Goal: Task Accomplishment & Management: Manage account settings

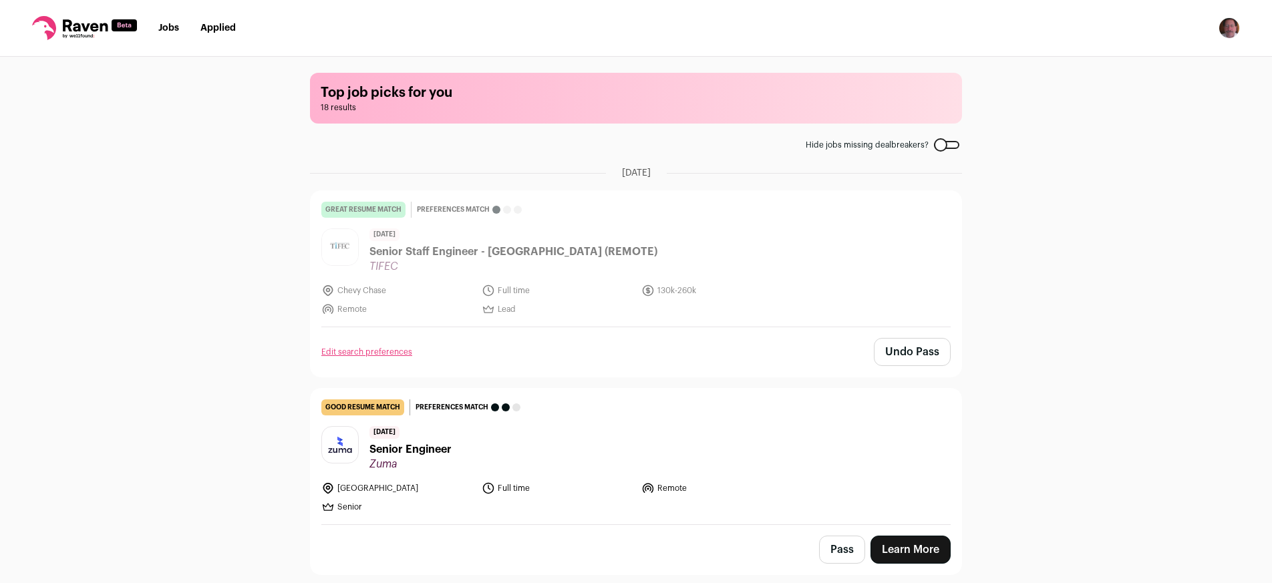
click at [166, 29] on link "Jobs" at bounding box center [168, 27] width 21 height 9
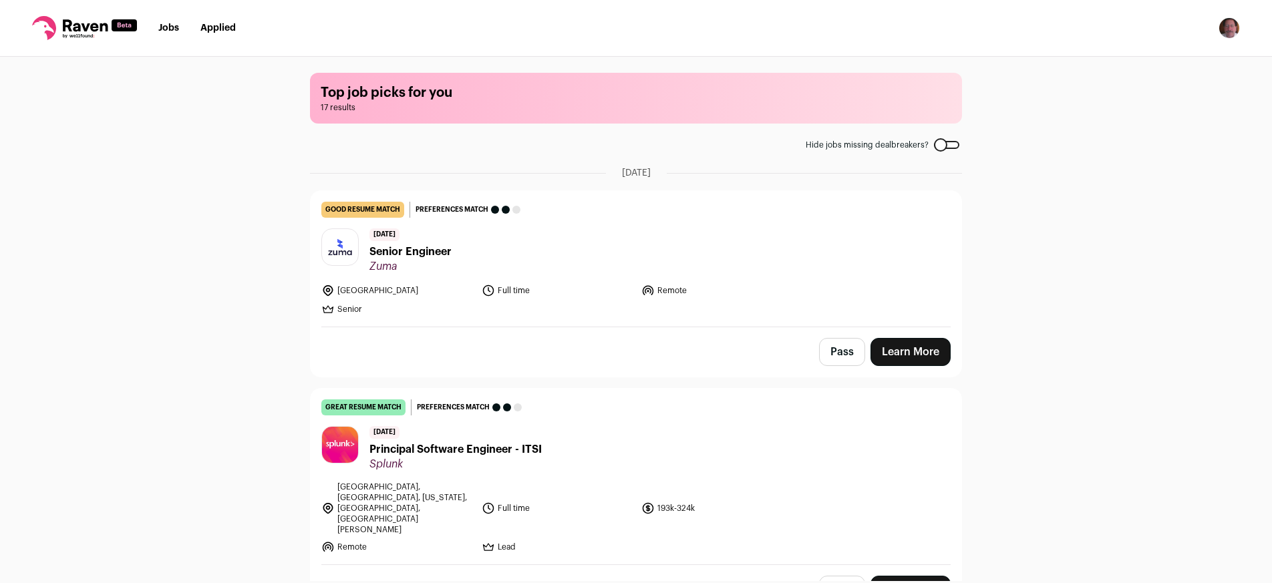
click at [838, 576] on button "Pass" at bounding box center [842, 590] width 46 height 28
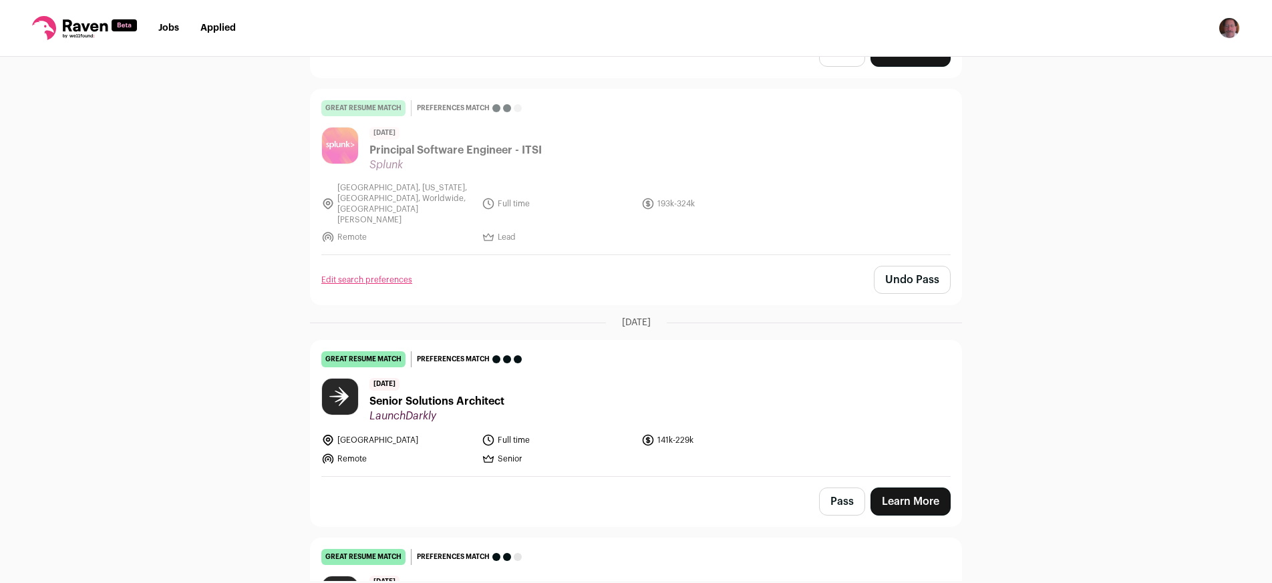
scroll to position [304, 0]
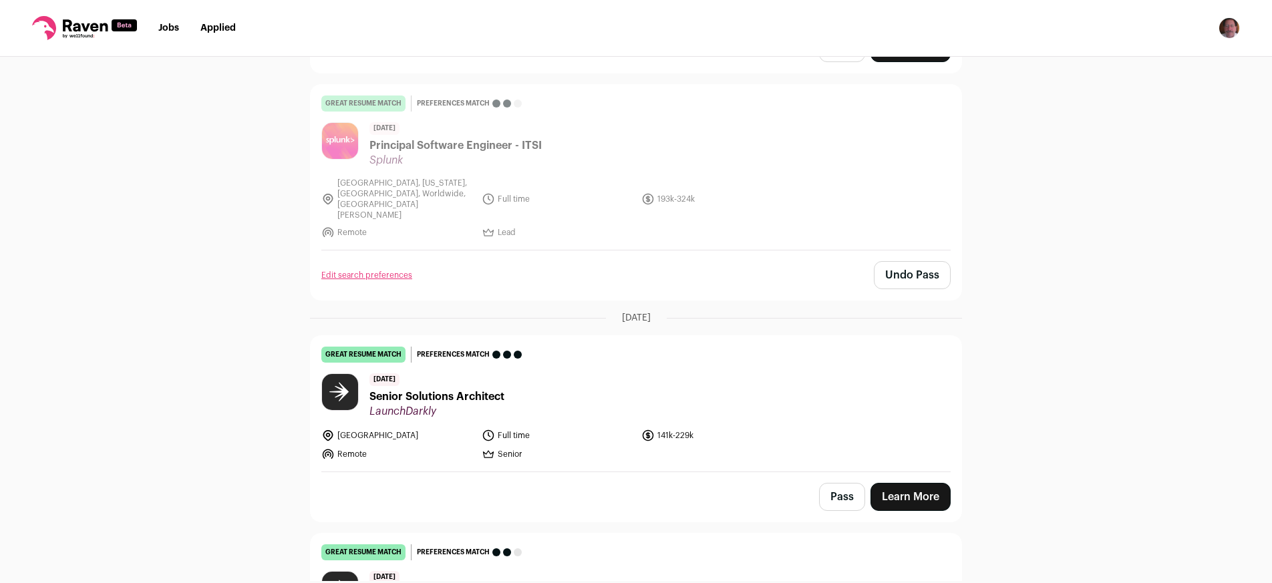
click at [829, 483] on button "Pass" at bounding box center [842, 497] width 46 height 28
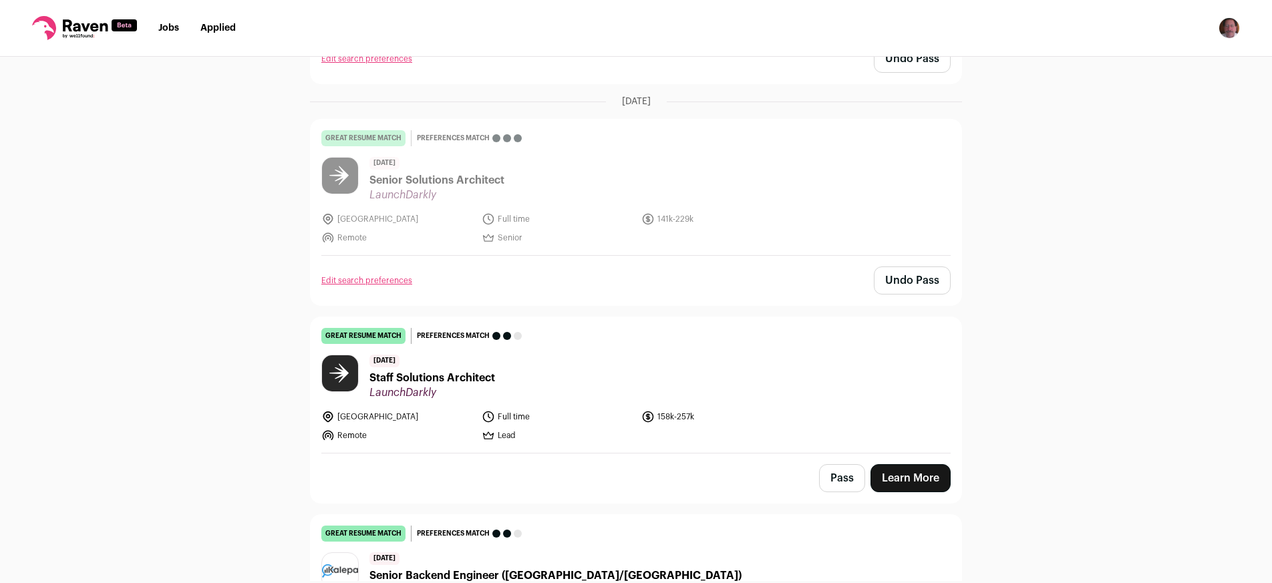
scroll to position [520, 0]
click at [829, 464] on button "Pass" at bounding box center [842, 478] width 46 height 28
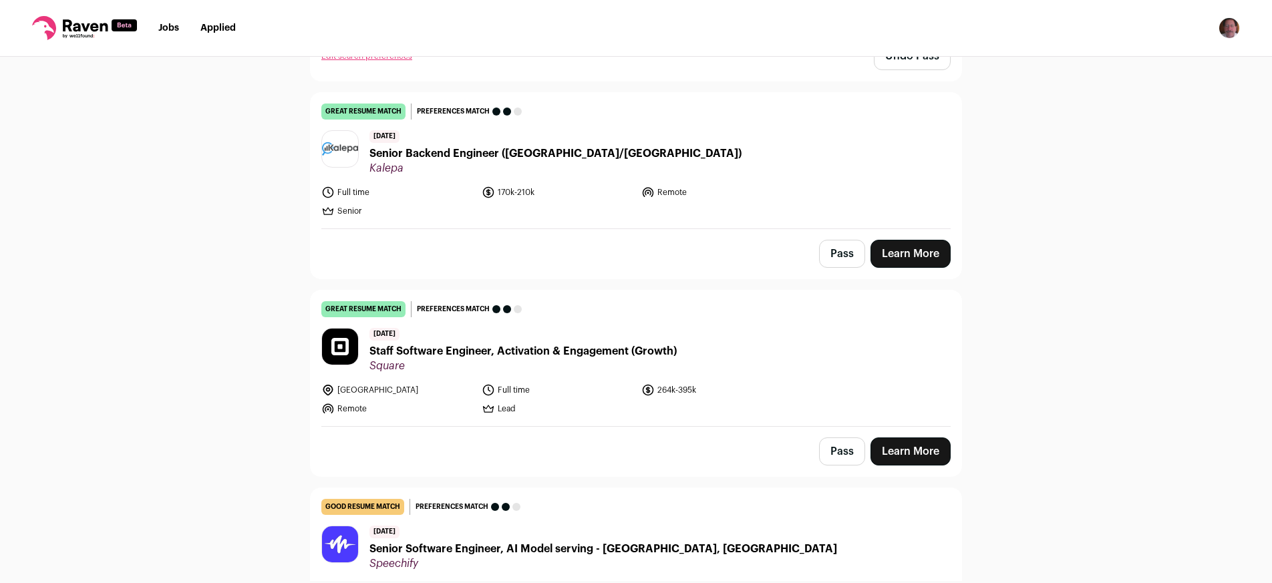
scroll to position [943, 0]
